Goal: Task Accomplishment & Management: Use online tool/utility

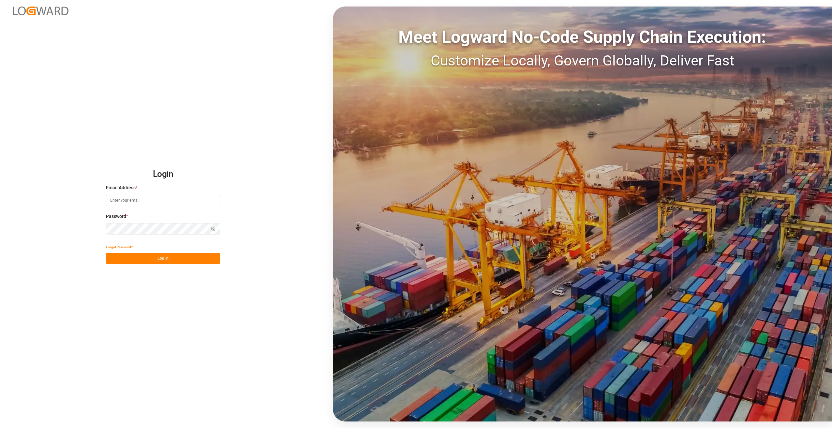
type input "[PERSON_NAME][EMAIL_ADDRESS][PERSON_NAME][DOMAIN_NAME]"
click at [169, 258] on button "Log In" at bounding box center [163, 258] width 114 height 11
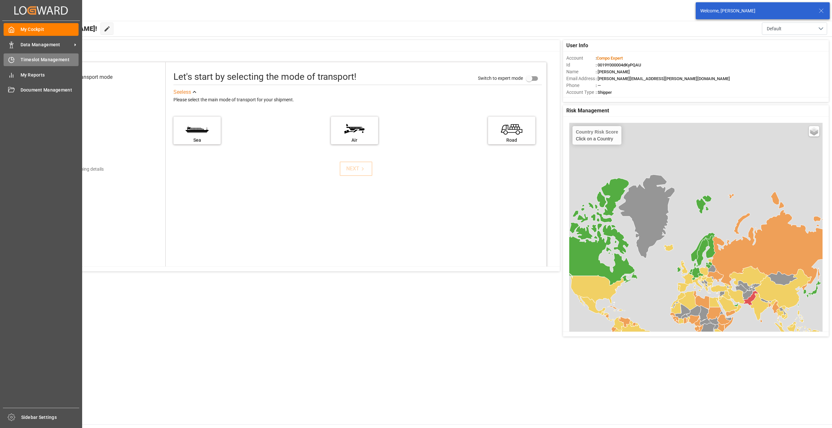
click at [32, 58] on span "Timeslot Management" at bounding box center [50, 59] width 58 height 7
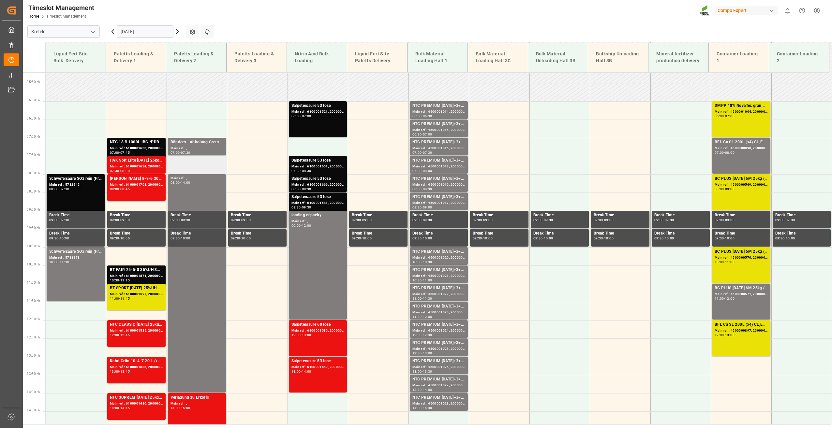
scroll to position [187, 0]
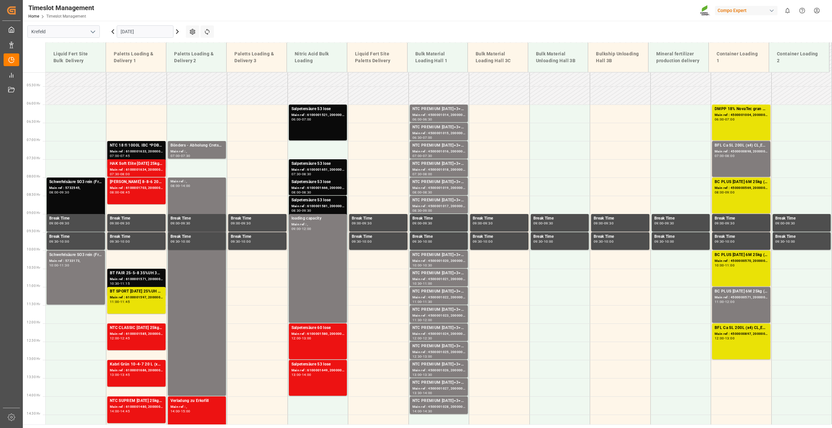
click at [128, 148] on div "NTC 18 fl 1000L IBC *PDBFL Aktiv [DATE] SL 200L (x4) DEBFL Aktiv [DATE] SL 1000…" at bounding box center [136, 145] width 53 height 7
click at [133, 188] on div "Main ref : 6100001703, 2000001232 2000000656;2000001232" at bounding box center [136, 188] width 53 height 6
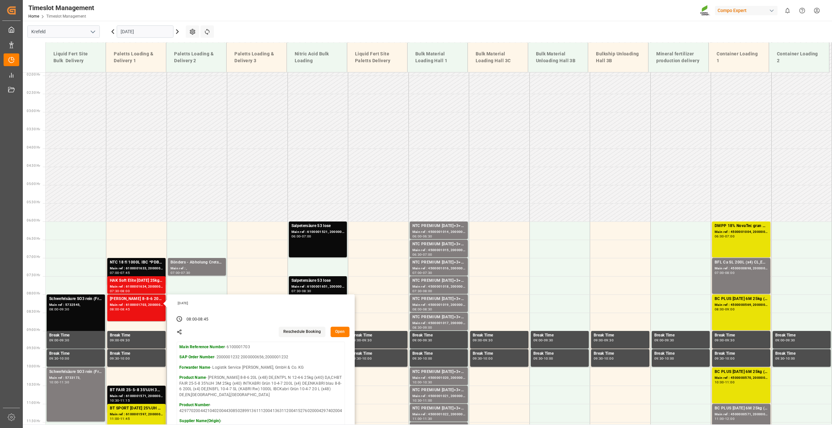
scroll to position [0, 0]
